Goal: Transaction & Acquisition: Purchase product/service

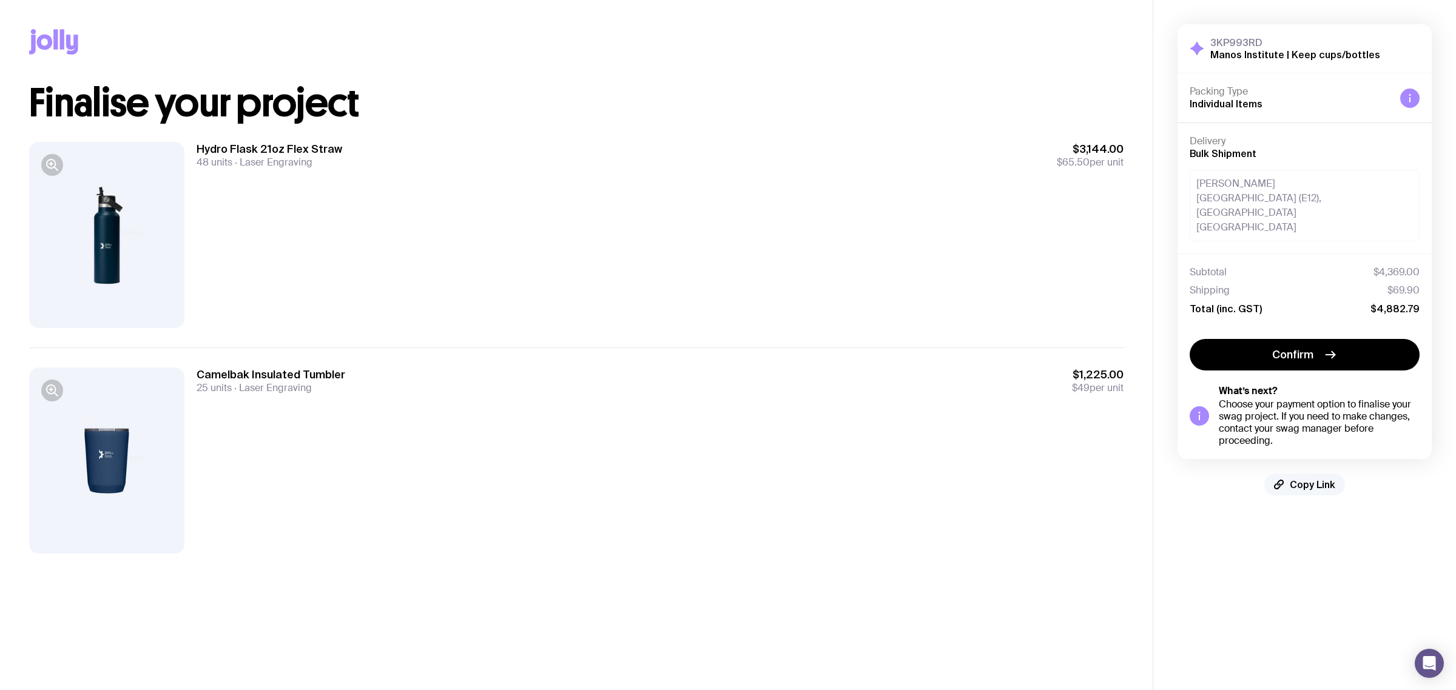
click at [1309, 483] on span "Copy Link" at bounding box center [1311, 485] width 45 height 12
click at [1357, 516] on div "3KP993RD Manos Institute | Keep cups/bottles Hide Details Packing Type Individu…" at bounding box center [1304, 260] width 303 height 520
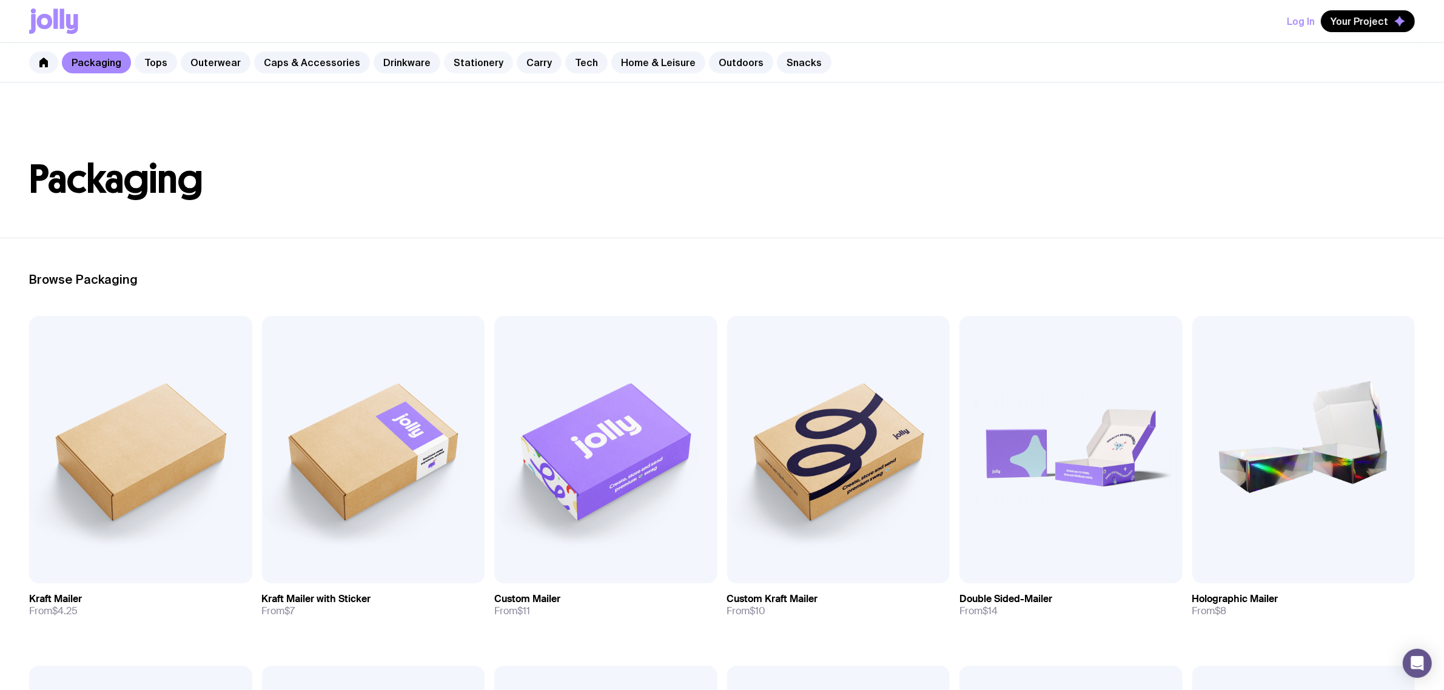
click at [446, 59] on link "Stationery" at bounding box center [478, 63] width 69 height 22
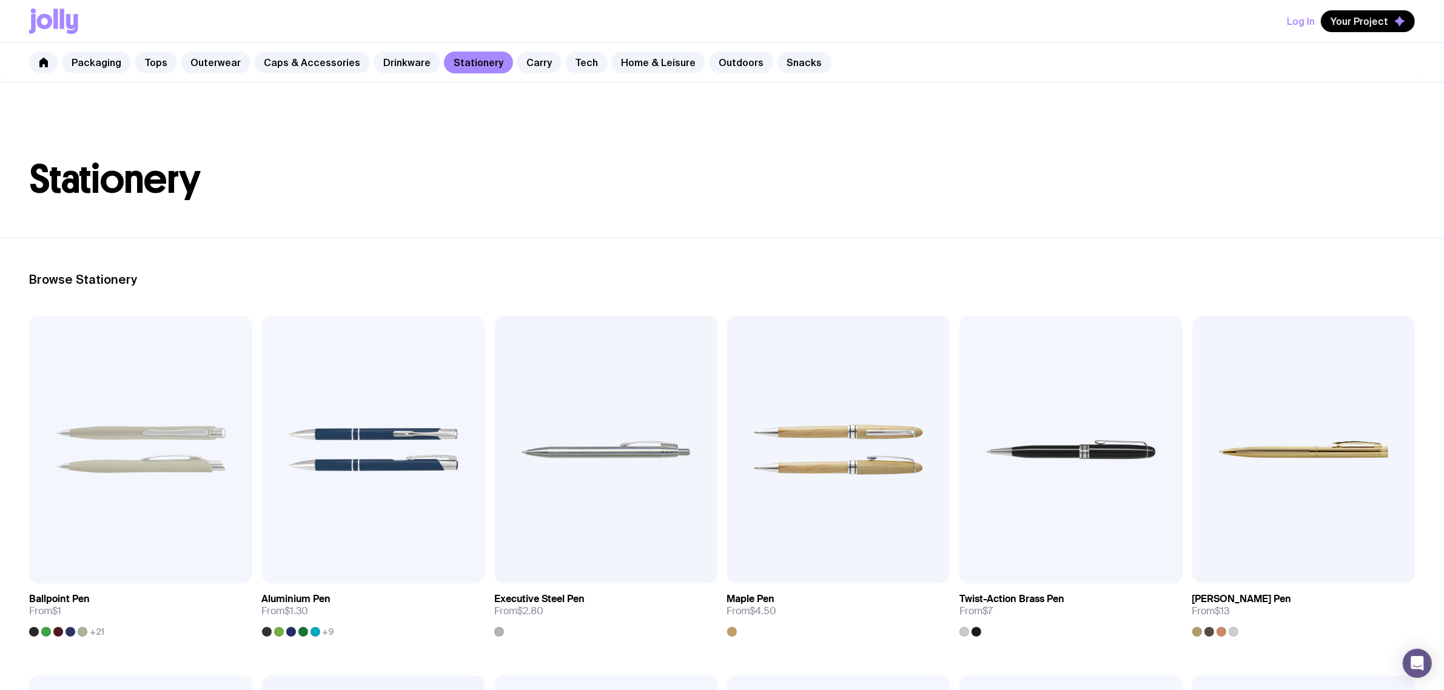
click at [547, 49] on div "Packaging Tops Outerwear Caps & Accessories Drinkware Stationery Carry Tech Hom…" at bounding box center [722, 62] width 1444 height 39
click at [528, 67] on link "Carry" at bounding box center [539, 63] width 45 height 22
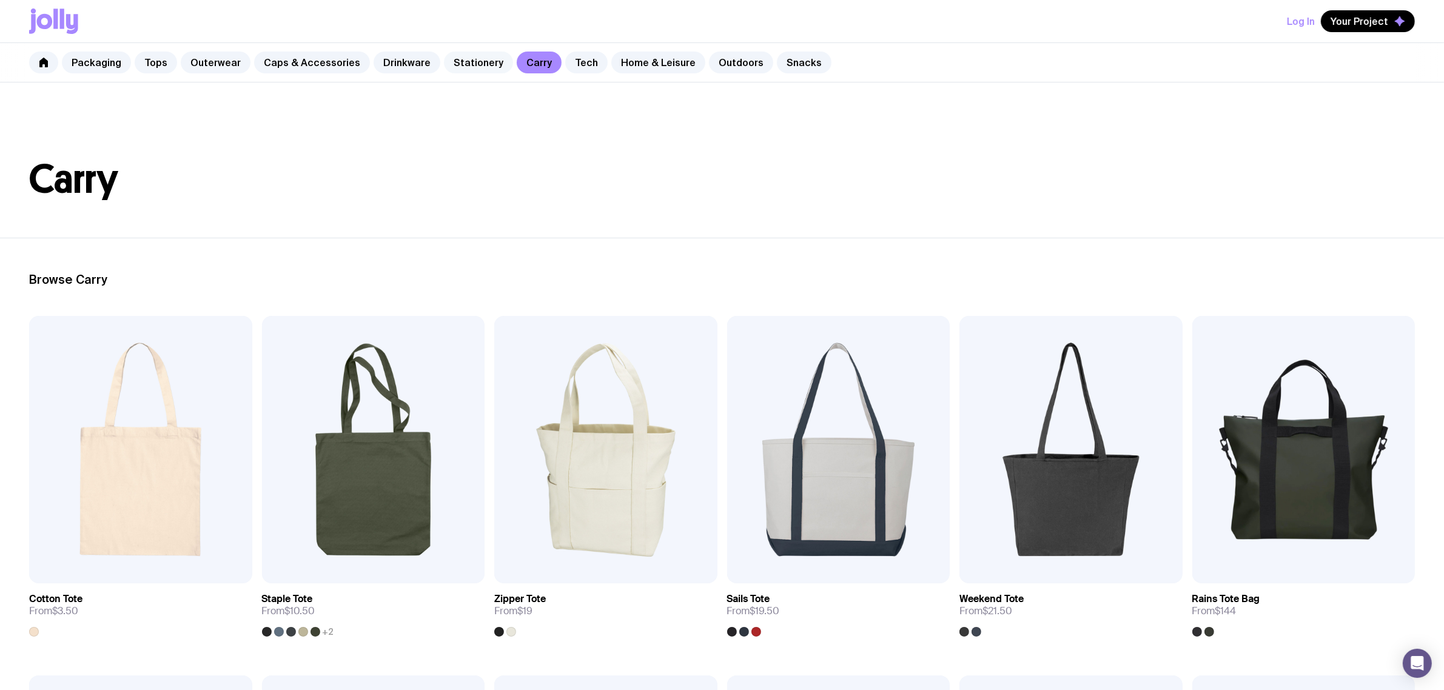
click at [459, 65] on link "Stationery" at bounding box center [478, 63] width 69 height 22
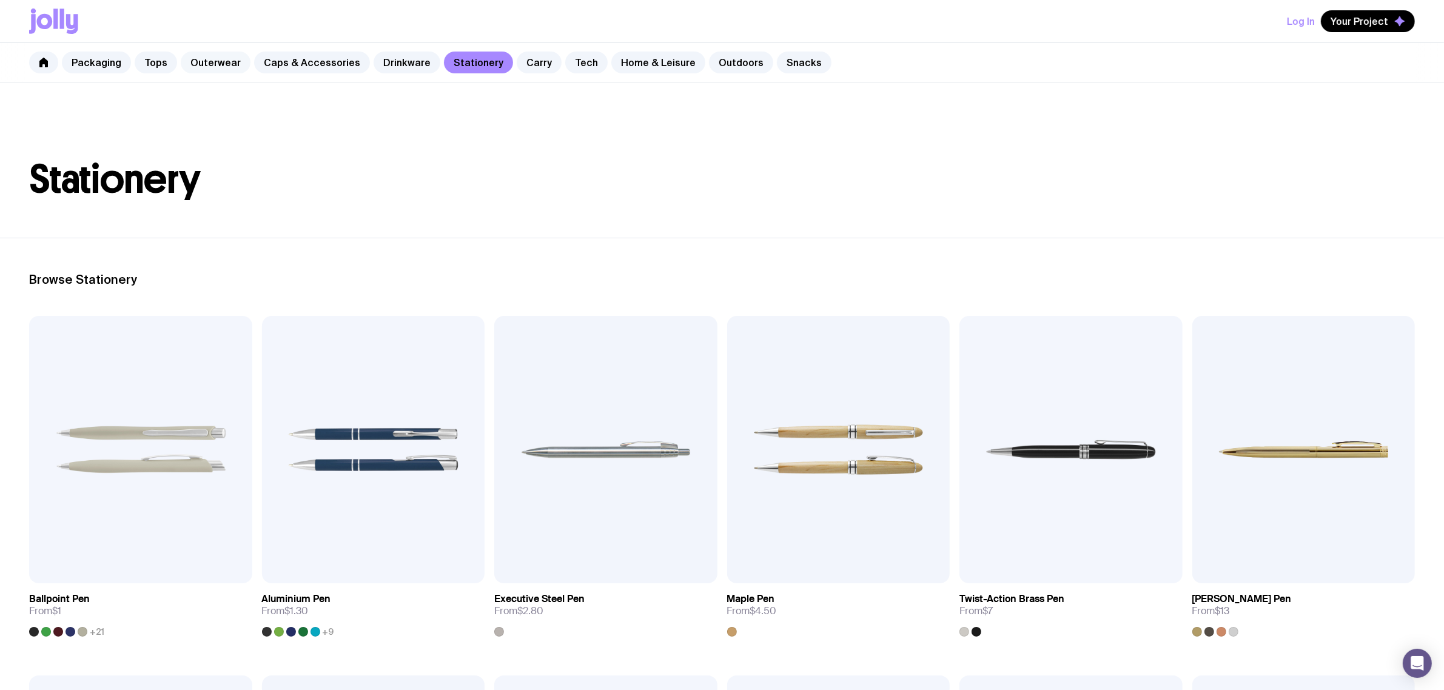
click at [211, 64] on link "Outerwear" at bounding box center [216, 63] width 70 height 22
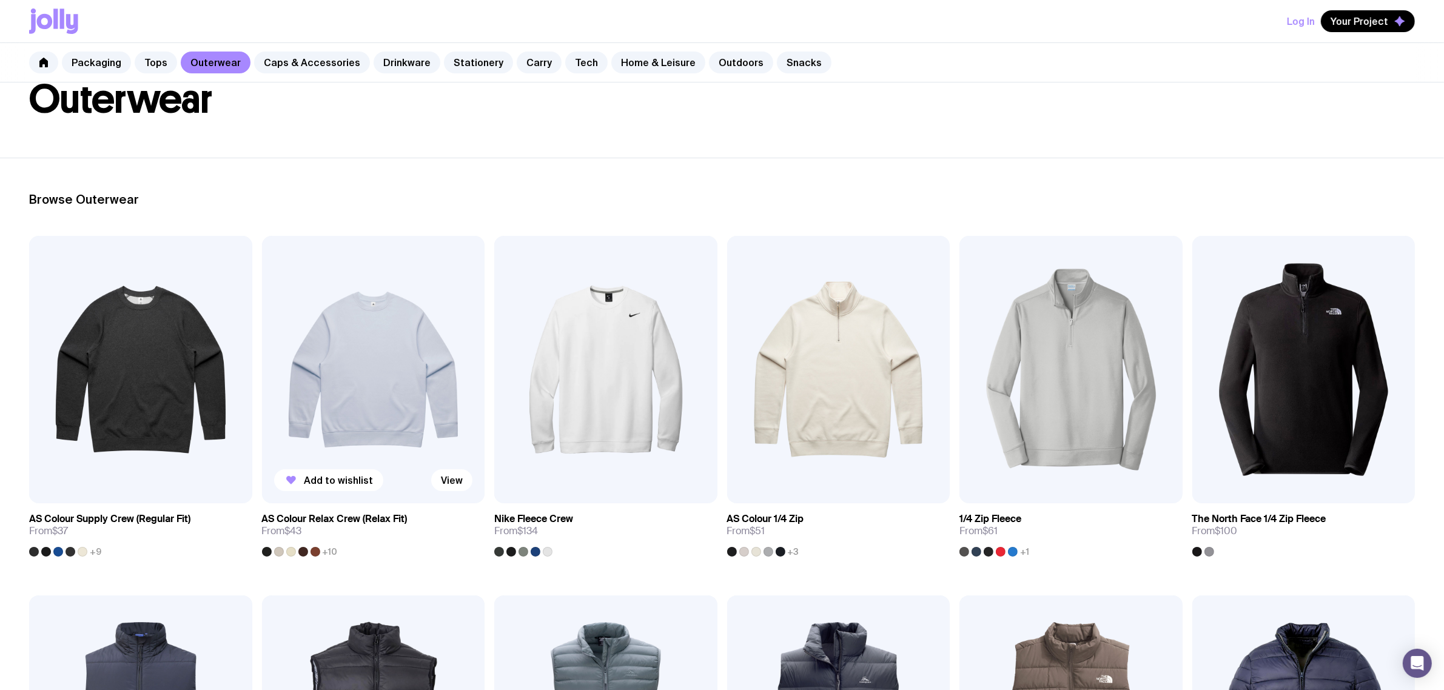
scroll to position [152, 0]
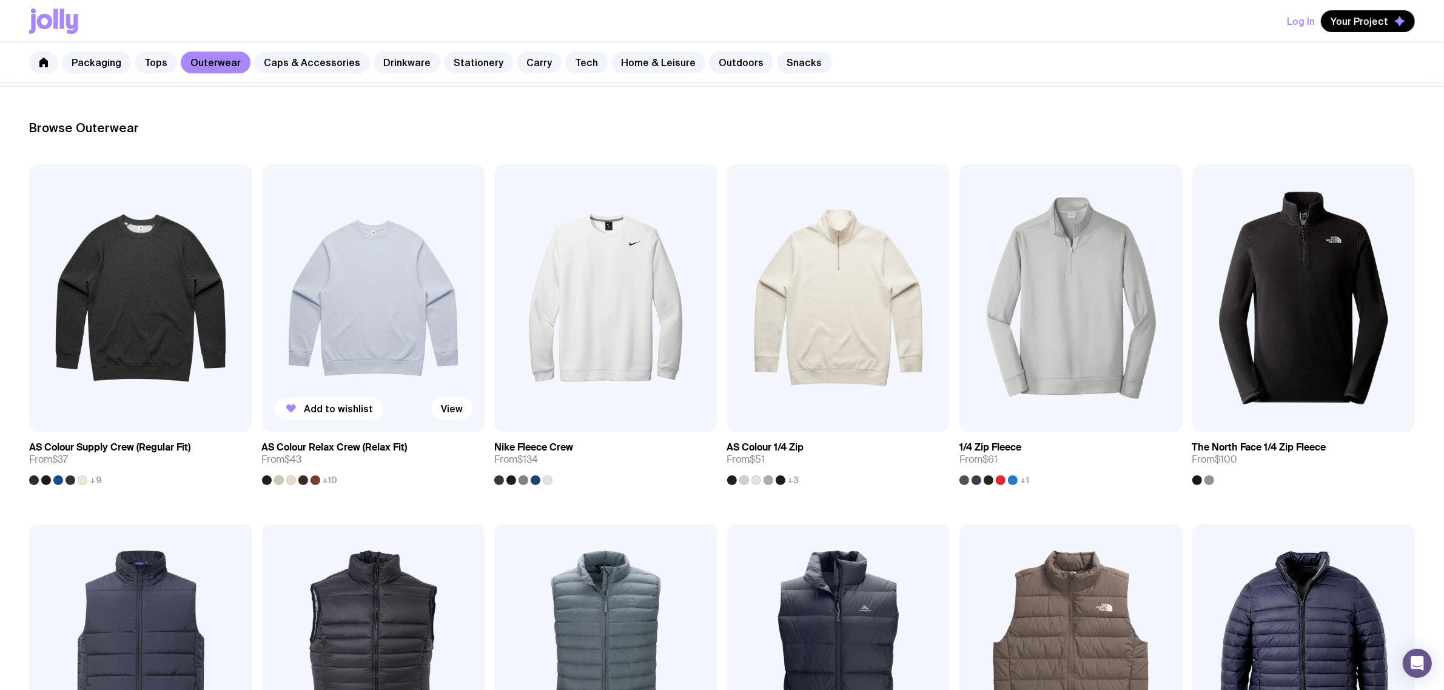
click at [374, 292] on img at bounding box center [373, 297] width 223 height 267
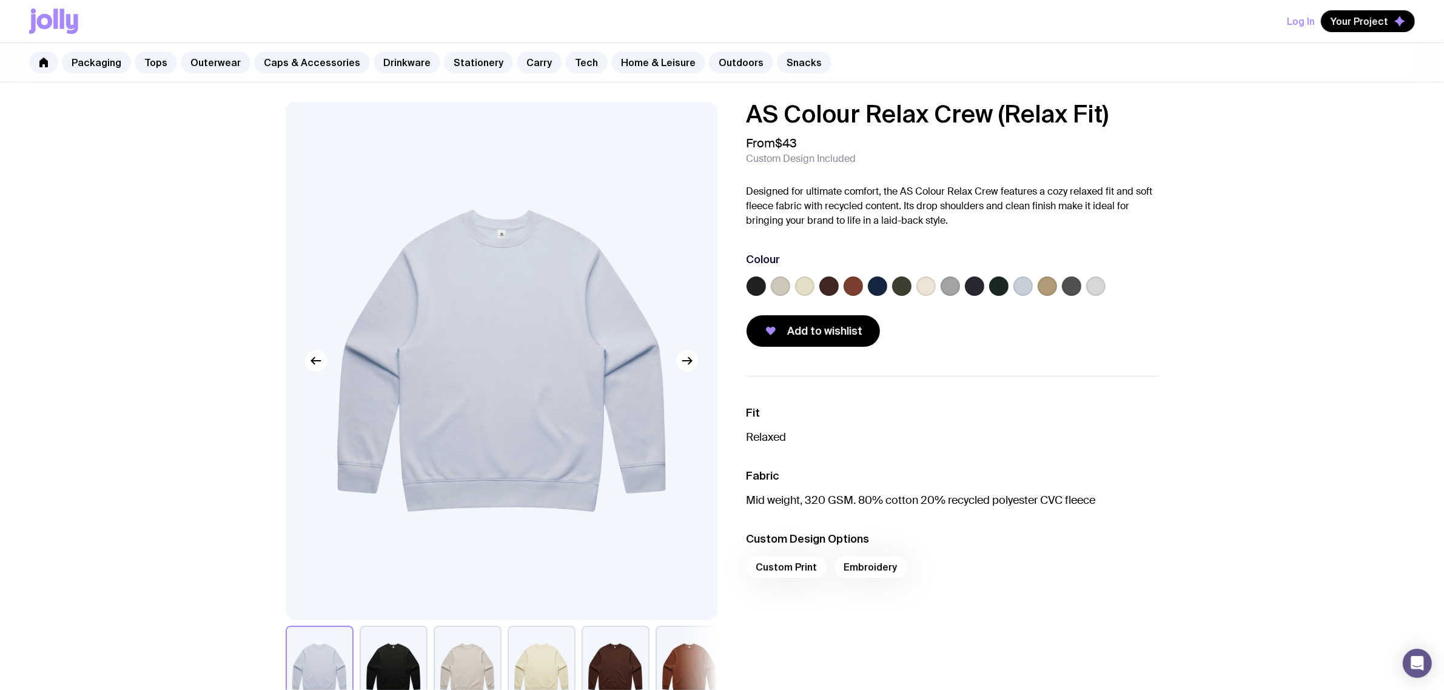
click at [878, 288] on label at bounding box center [877, 286] width 19 height 19
click at [0, 0] on input "radio" at bounding box center [0, 0] width 0 height 0
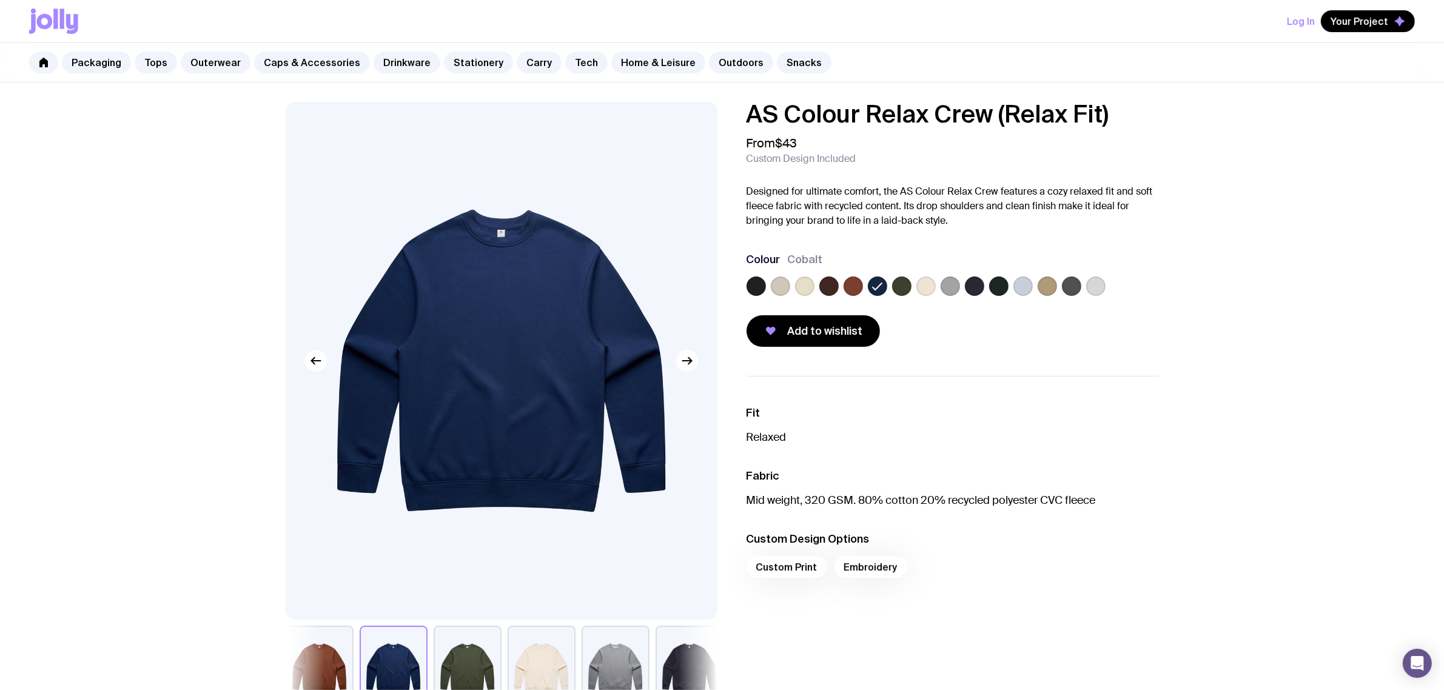
click at [1004, 390] on ul "Fit Relaxed Fabric Mid weight, 320 GSM. 80% cotton 20% recycled polyester CVC f…" at bounding box center [953, 495] width 412 height 238
click at [919, 435] on p "Relaxed" at bounding box center [953, 437] width 412 height 15
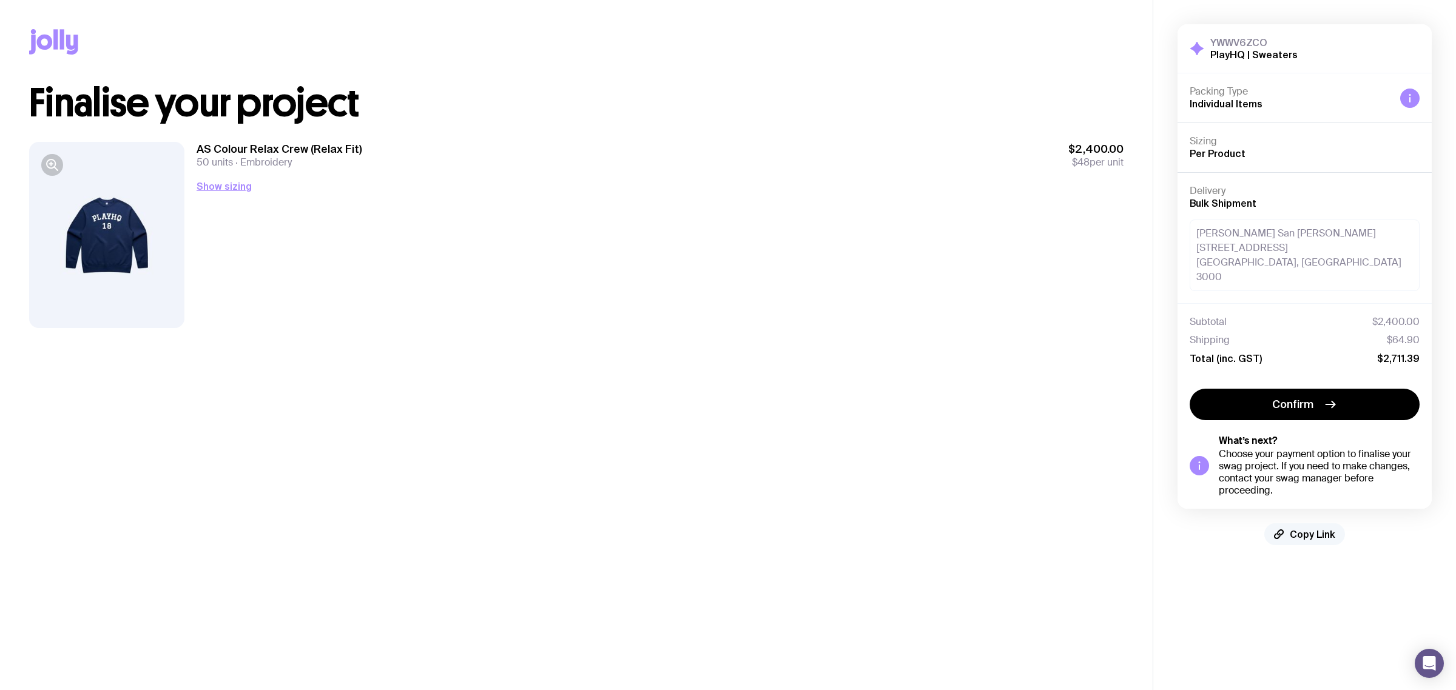
click at [1314, 528] on span "Copy Link" at bounding box center [1311, 534] width 45 height 12
click at [1320, 528] on span "Copy Link" at bounding box center [1311, 534] width 45 height 12
click at [599, 478] on main "Copy Link Finalise your project AS Colour Relax Crew (Relax Fit) 50 units Embro…" at bounding box center [576, 345] width 1152 height 690
